Goal: Browse casually: Explore the website without a specific task or goal

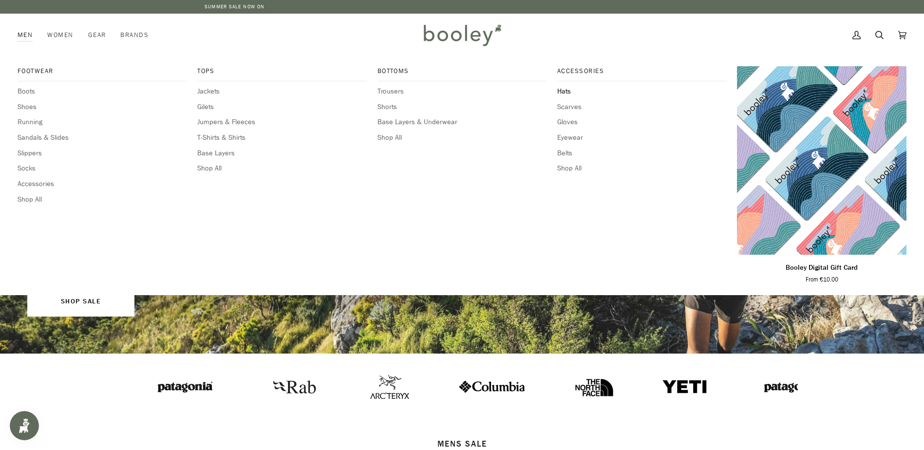
click at [567, 90] on span "Hats" at bounding box center [642, 91] width 170 height 11
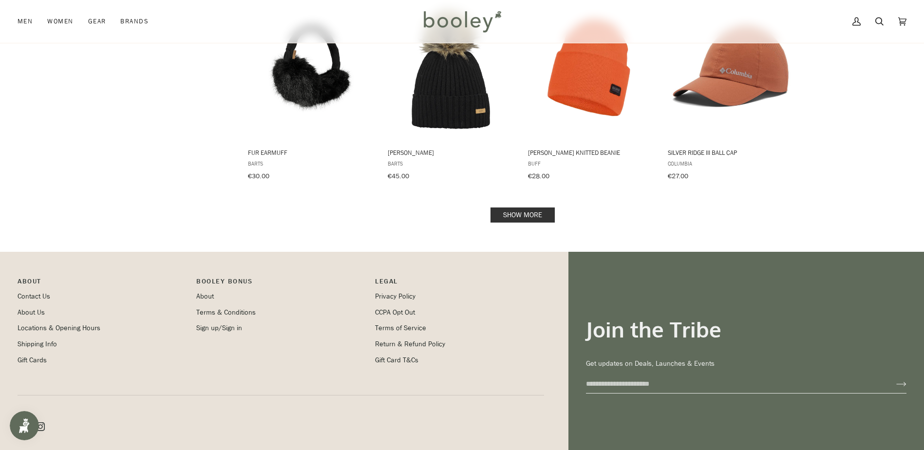
scroll to position [1023, 0]
click at [531, 212] on link "Show more" at bounding box center [523, 214] width 64 height 15
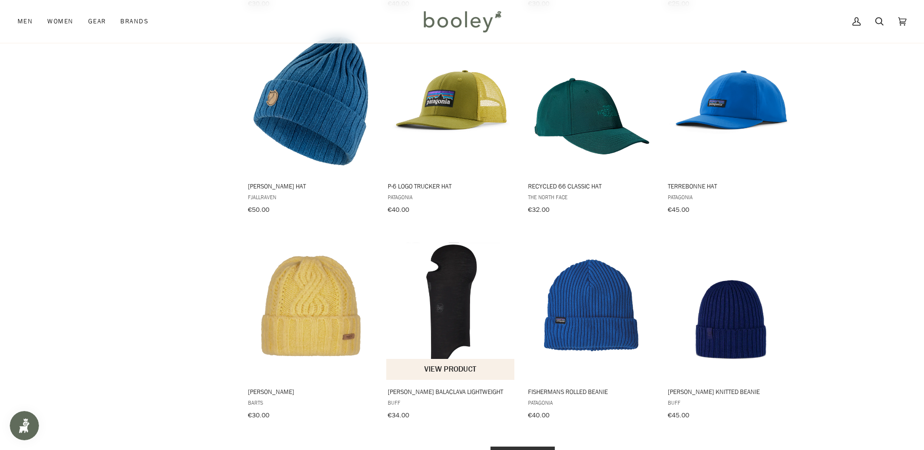
scroll to position [1949, 0]
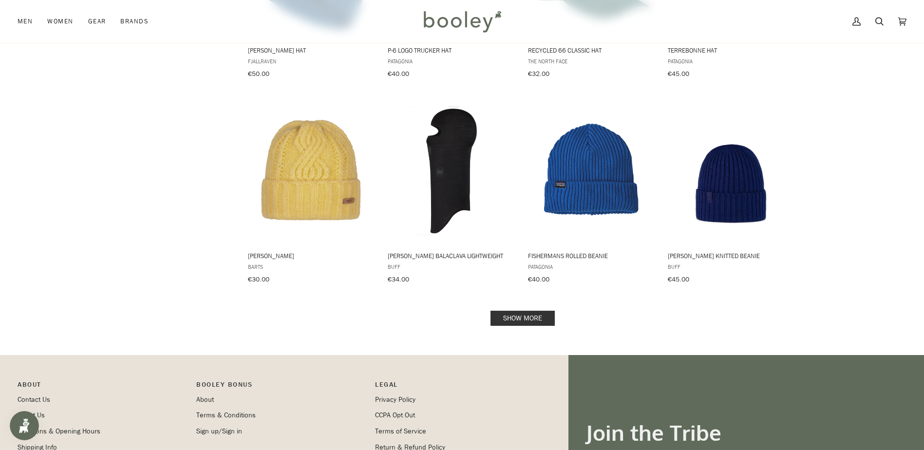
click at [504, 311] on link "Show more" at bounding box center [523, 318] width 64 height 15
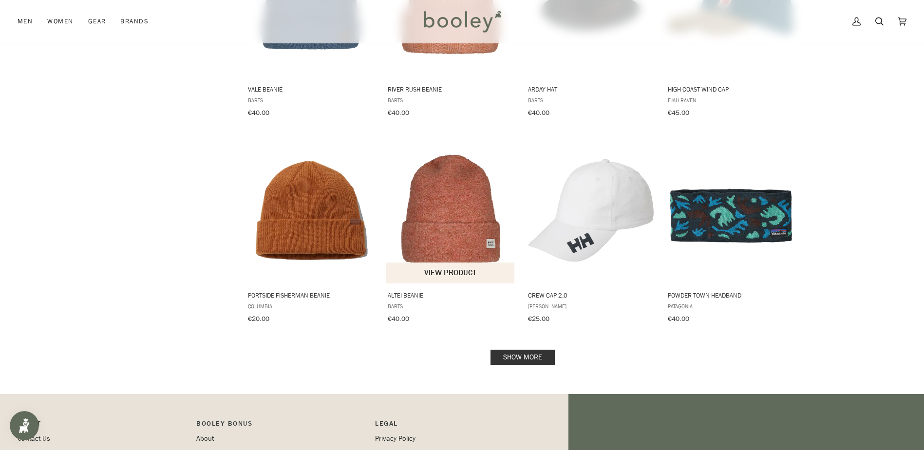
scroll to position [2972, 0]
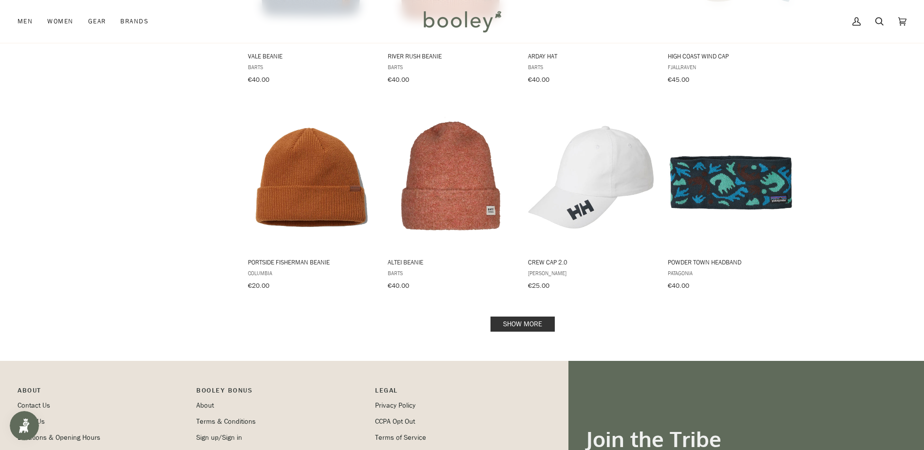
click at [527, 317] on link "Show more" at bounding box center [523, 324] width 64 height 15
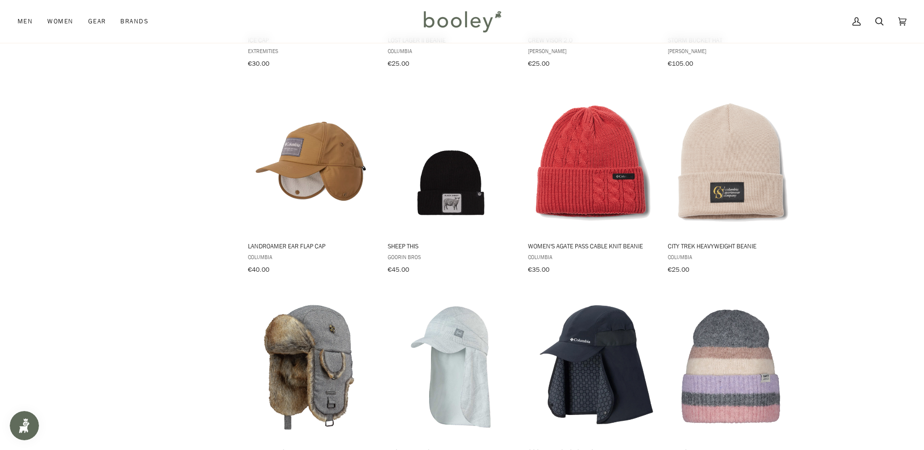
scroll to position [3995, 0]
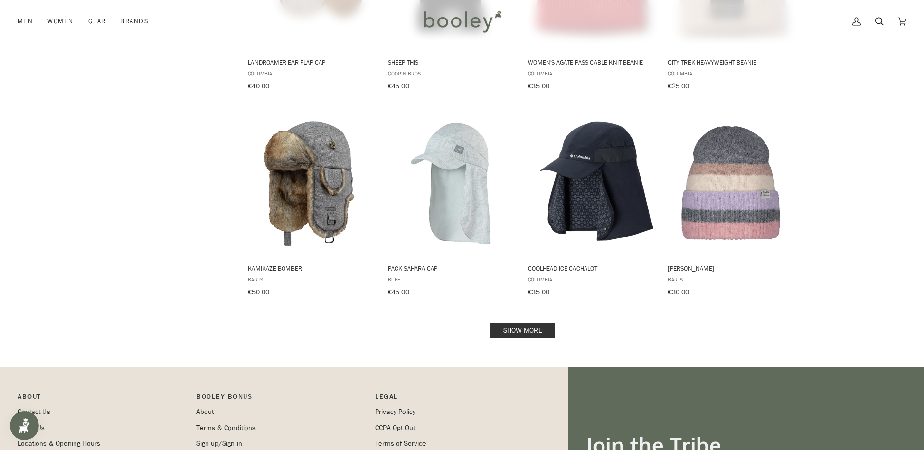
click at [527, 323] on link "Show more" at bounding box center [523, 330] width 64 height 15
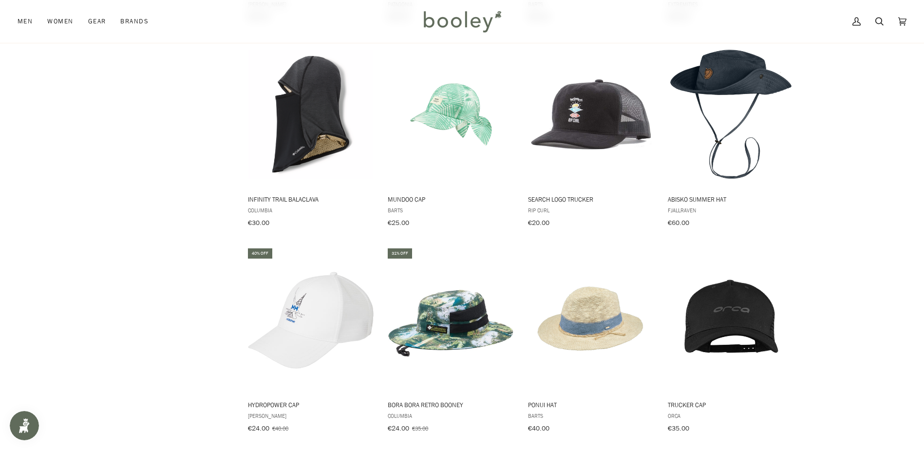
scroll to position [4970, 0]
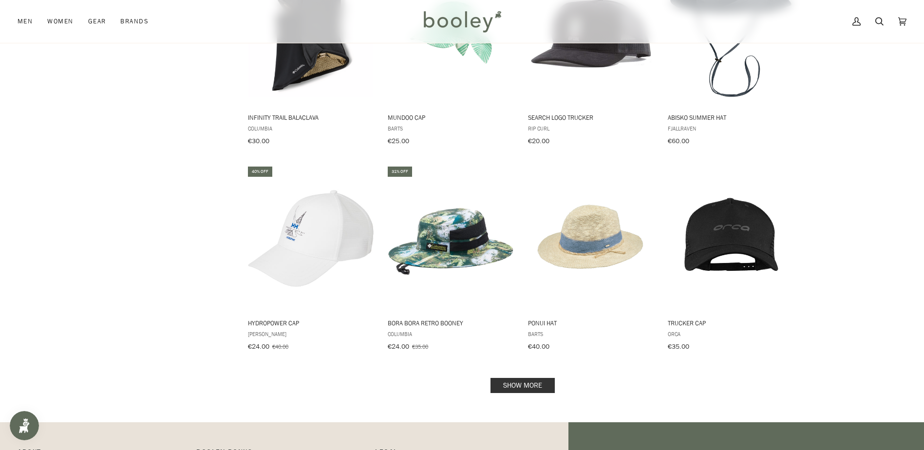
click at [520, 378] on link "Show more" at bounding box center [523, 385] width 64 height 15
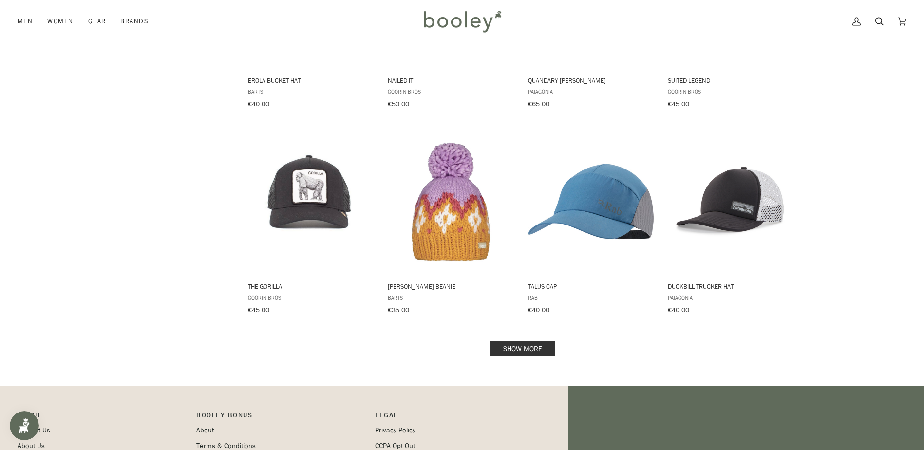
scroll to position [6042, 0]
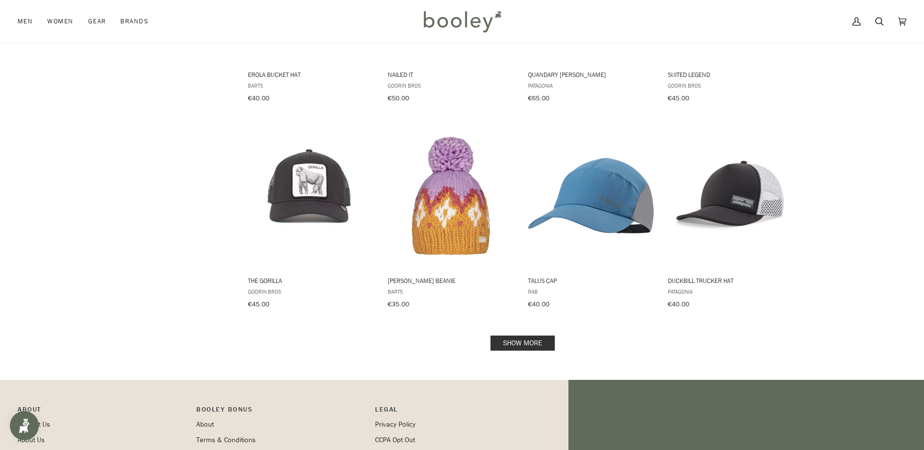
click at [524, 336] on link "Show more" at bounding box center [523, 343] width 64 height 15
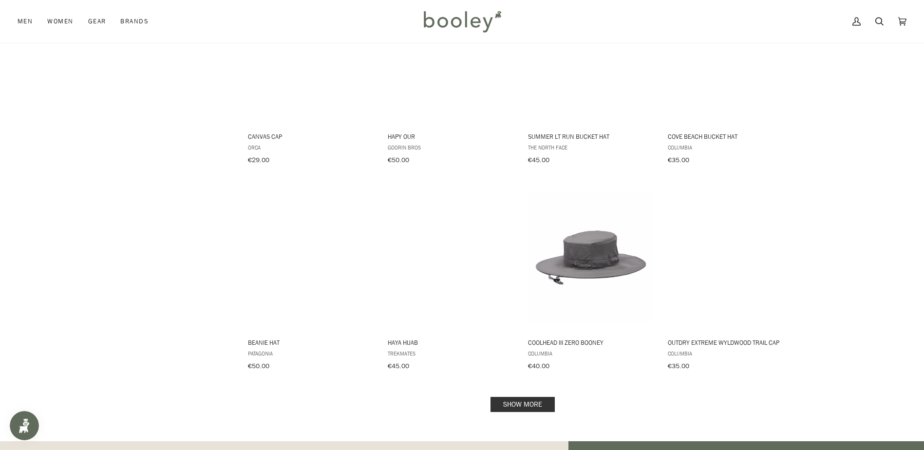
scroll to position [7016, 0]
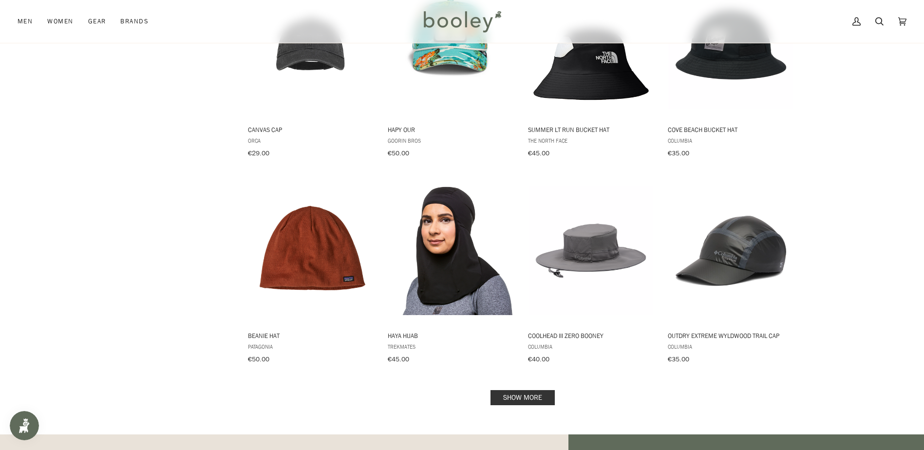
click at [501, 390] on link "Show more" at bounding box center [523, 397] width 64 height 15
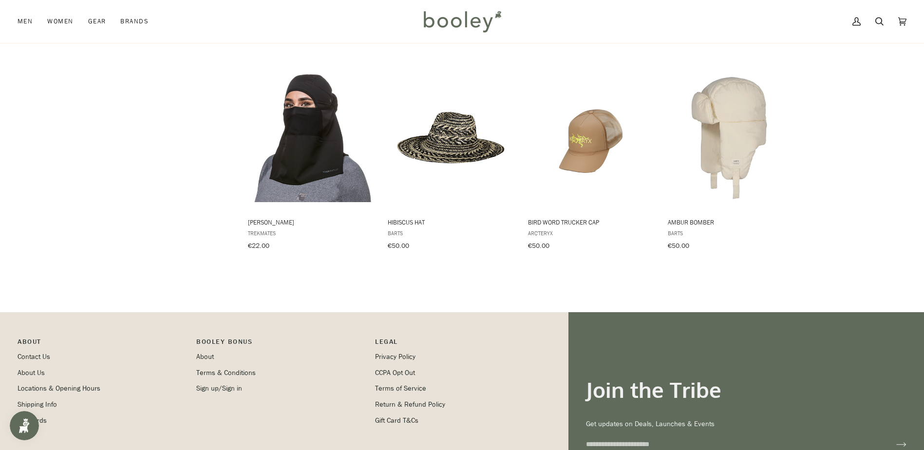
scroll to position [7504, 0]
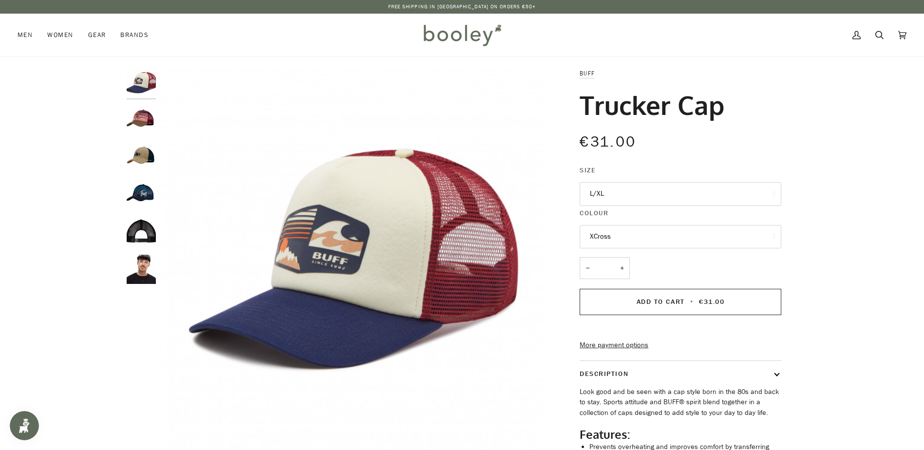
click at [144, 127] on img "Buff Trucker Cap Sykora Maroon - Booley Galway" at bounding box center [141, 120] width 29 height 29
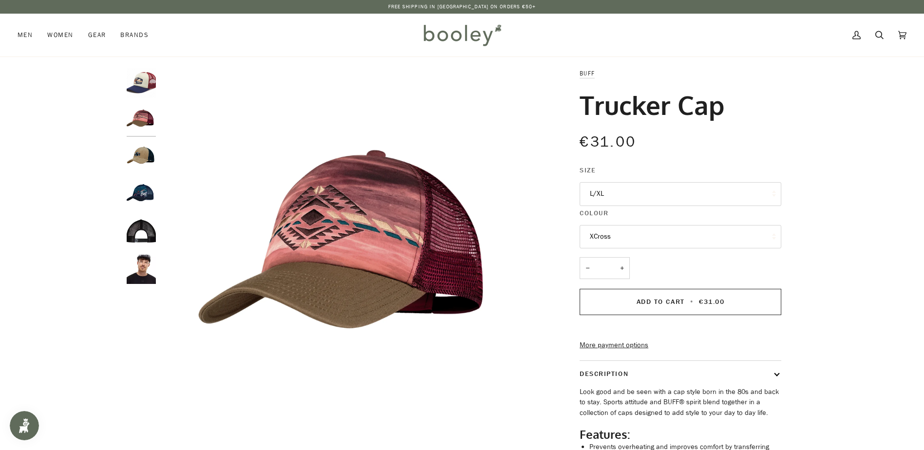
click at [136, 162] on img "Buff Trucker Cap Tinai Camel - Booley Galway" at bounding box center [141, 157] width 29 height 29
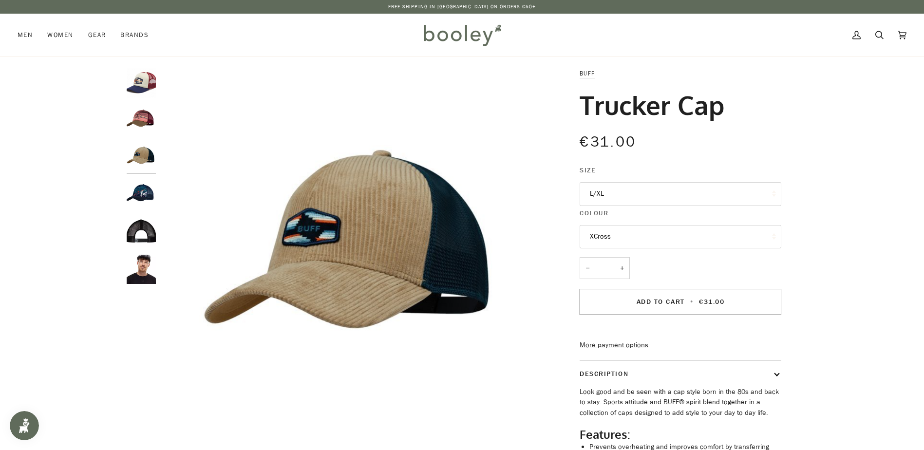
click at [154, 188] on img "Buff Trucker Cap XCross - Booley Galway" at bounding box center [141, 194] width 29 height 29
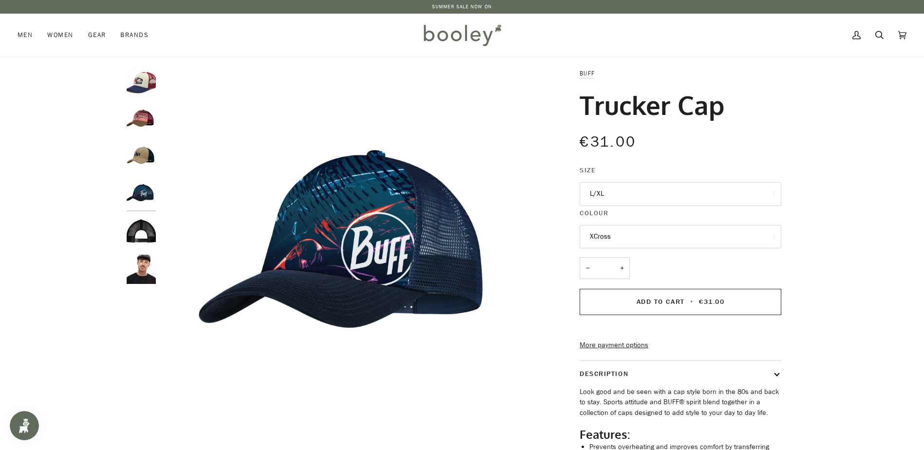
click at [144, 227] on img "Trucker Cap" at bounding box center [141, 232] width 29 height 29
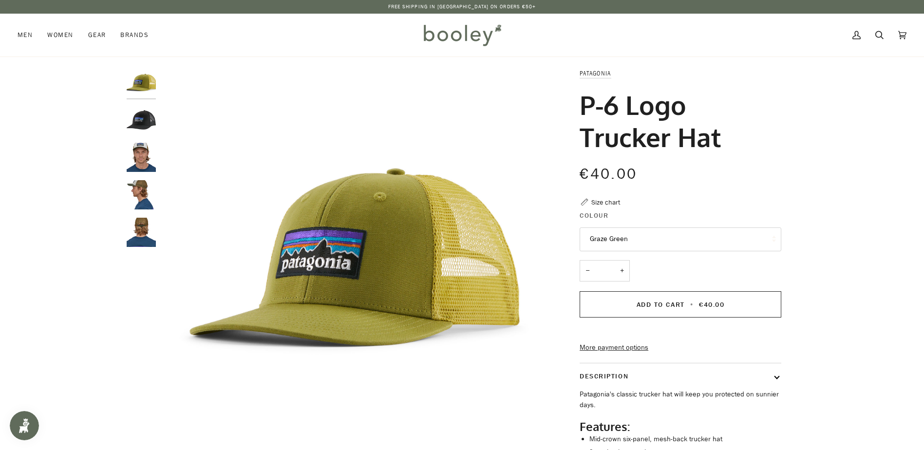
click at [148, 122] on img "Patagonia P-6 Logo Trucker Hat Black - Booley Galway" at bounding box center [141, 120] width 29 height 29
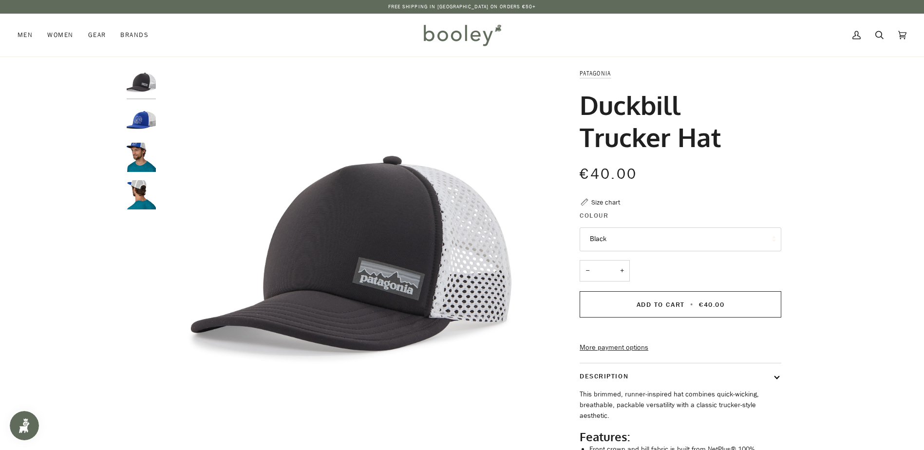
click at [138, 124] on img "Patagonia Duckbill Trucker Hat Lost And Found / Passage Blue - Booley Galway" at bounding box center [141, 120] width 29 height 29
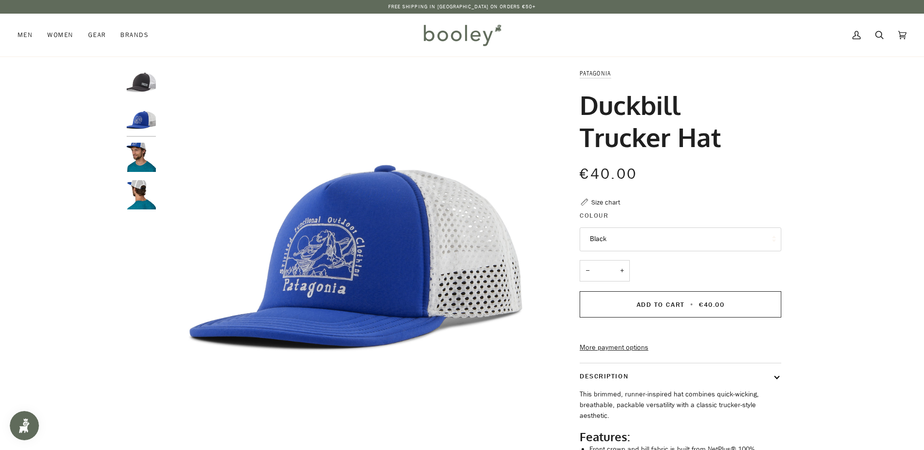
click at [135, 84] on img "Patagonia Duckbill Trucker Hat Black - Booley Galway" at bounding box center [141, 82] width 29 height 29
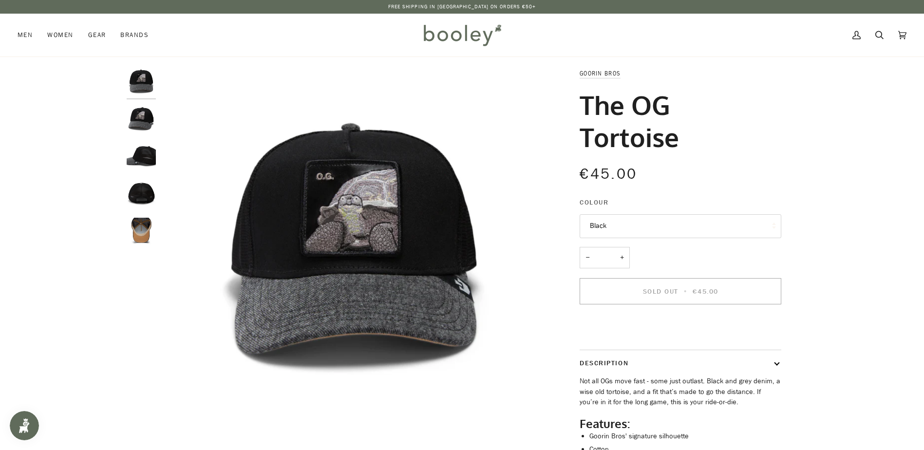
click at [132, 119] on img "Goorin Bros The OG Tortoise Black - Booley Galway" at bounding box center [141, 120] width 29 height 29
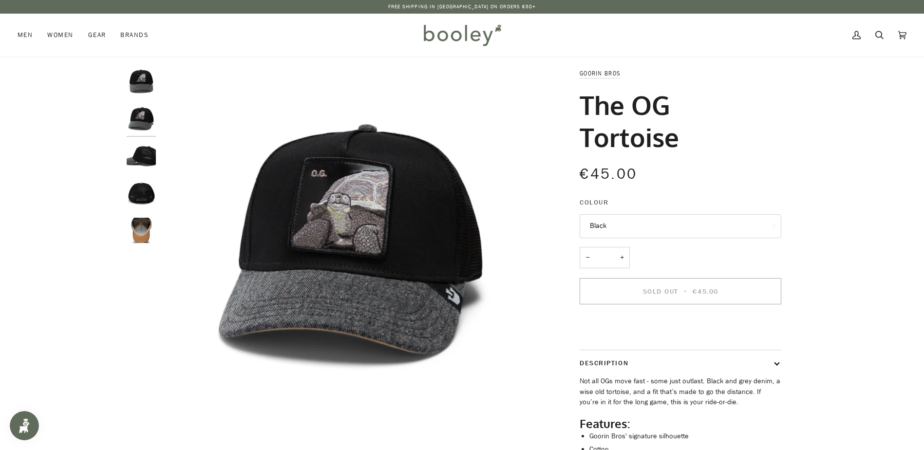
click at [138, 158] on img "Goorin Bros The OG Tortoise Black - Booley Galway" at bounding box center [141, 157] width 29 height 29
